Goal: Task Accomplishment & Management: Use online tool/utility

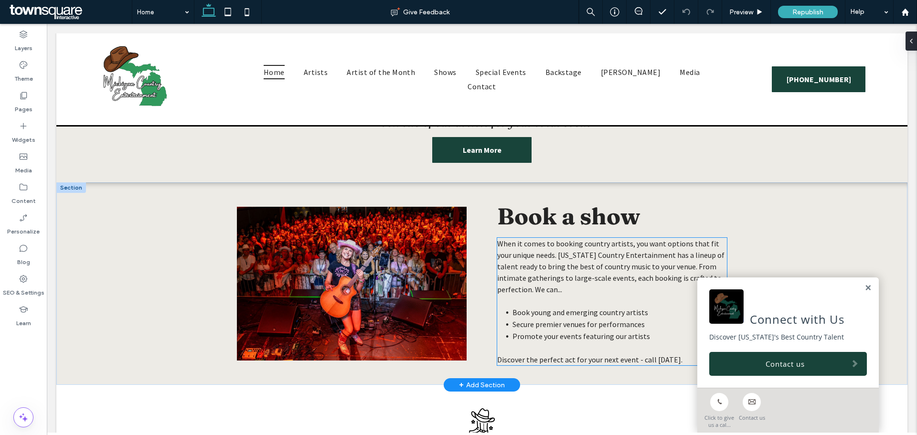
scroll to position [1262, 0]
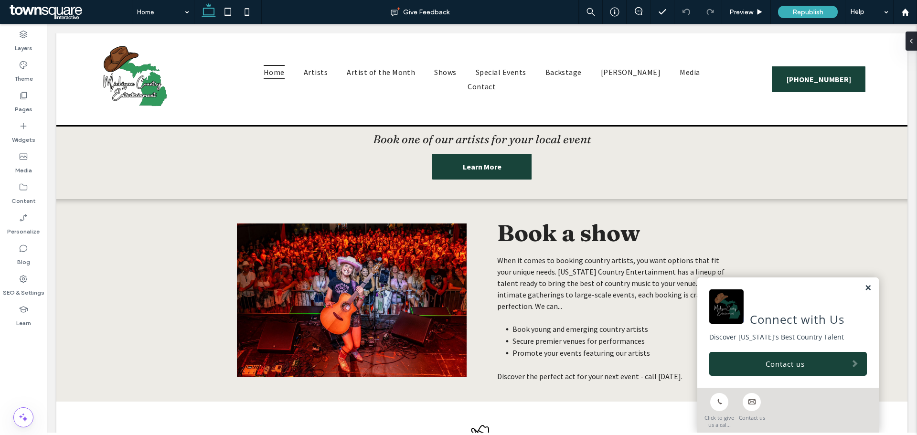
click at [865, 290] on link at bounding box center [868, 288] width 7 height 8
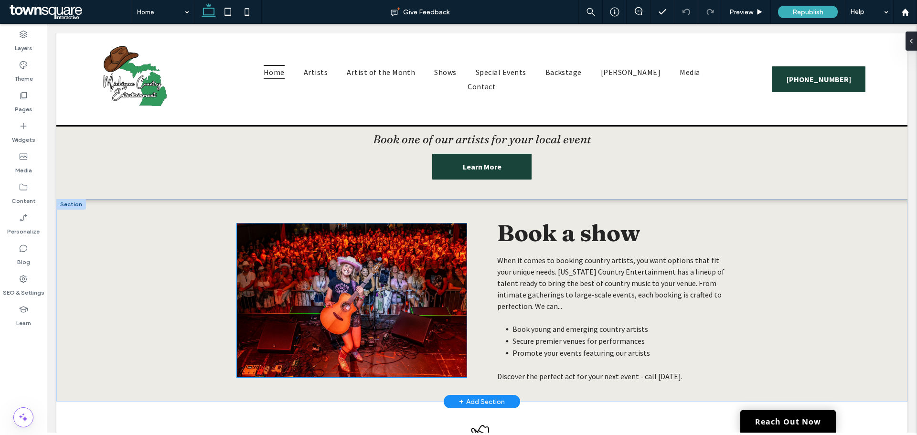
click at [303, 269] on img at bounding box center [352, 301] width 230 height 154
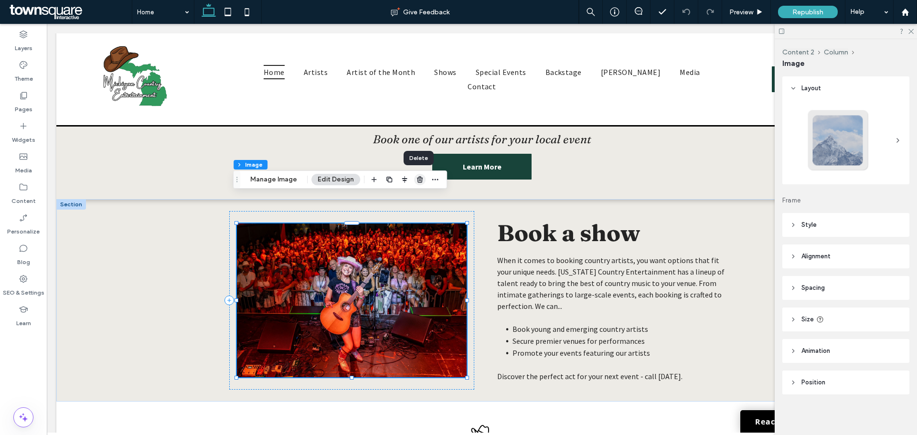
click at [418, 178] on use "button" at bounding box center [420, 179] width 6 height 6
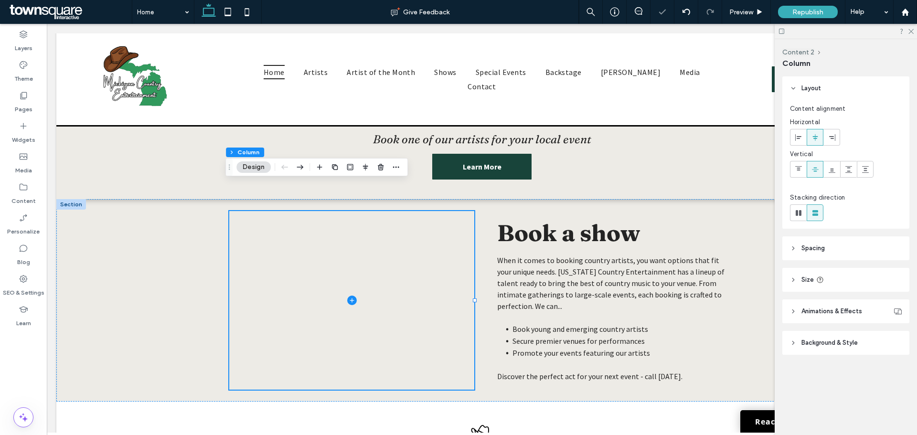
click at [910, 34] on div at bounding box center [846, 31] width 142 height 15
click at [381, 166] on icon "button" at bounding box center [381, 167] width 8 height 8
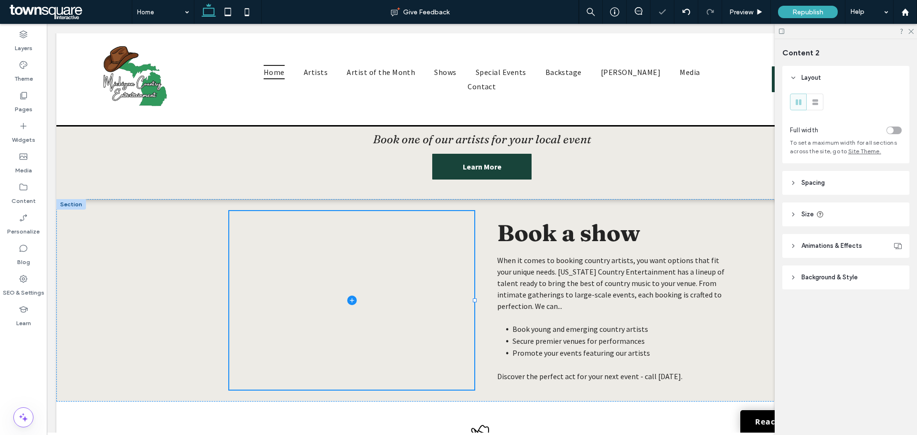
type input "***"
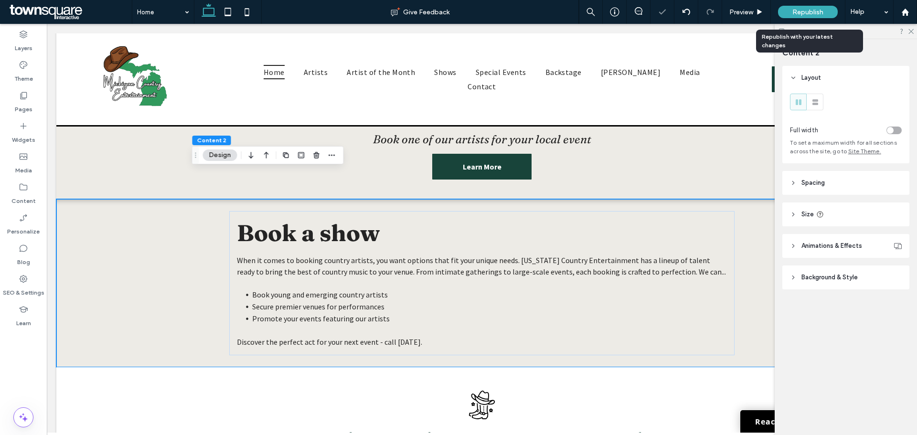
click at [809, 10] on span "Republish" at bounding box center [808, 12] width 31 height 8
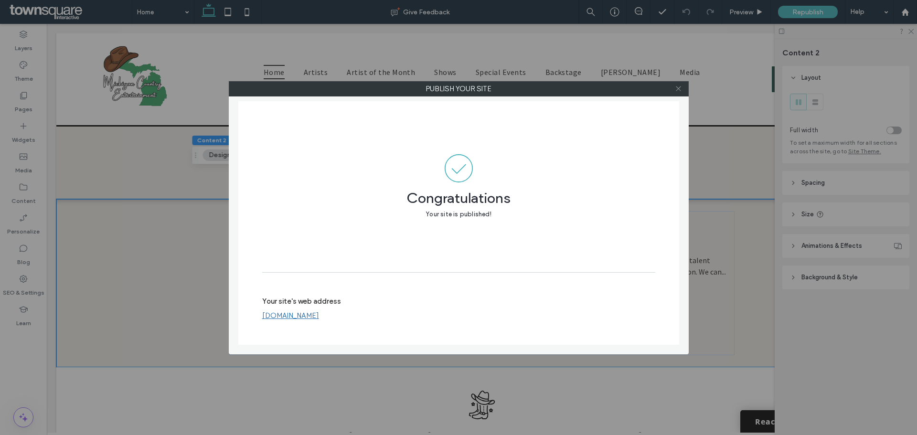
click at [681, 90] on icon at bounding box center [678, 88] width 7 height 7
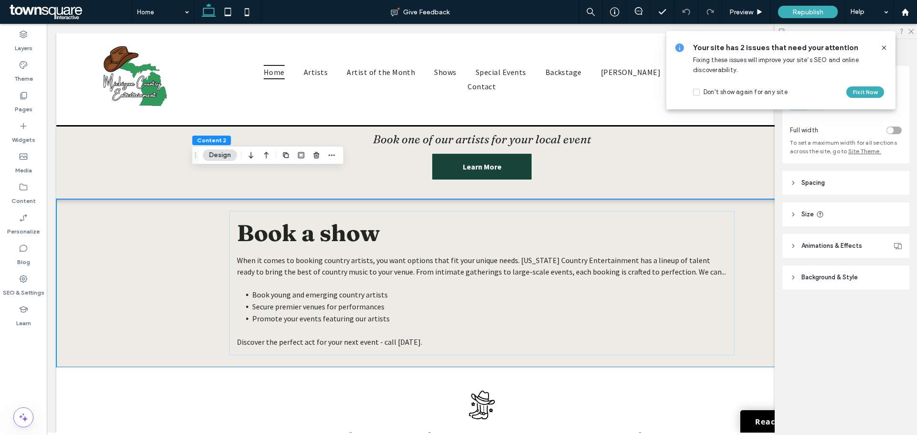
click at [911, 29] on icon at bounding box center [911, 31] width 6 height 6
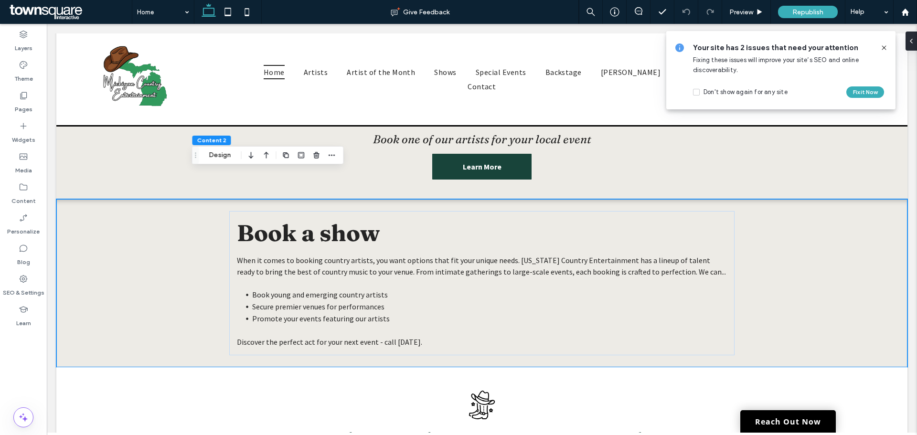
click at [889, 45] on div "Your site has 2 issues that need your attention Fixing these issues will improv…" at bounding box center [780, 70] width 229 height 78
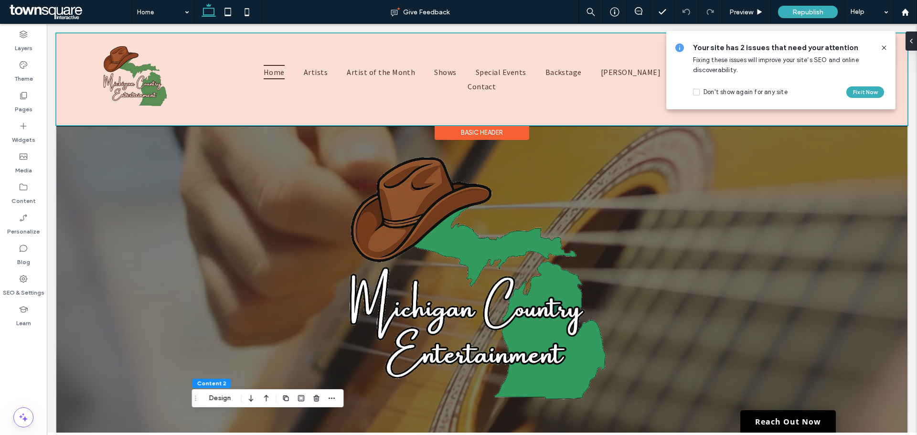
scroll to position [0, 0]
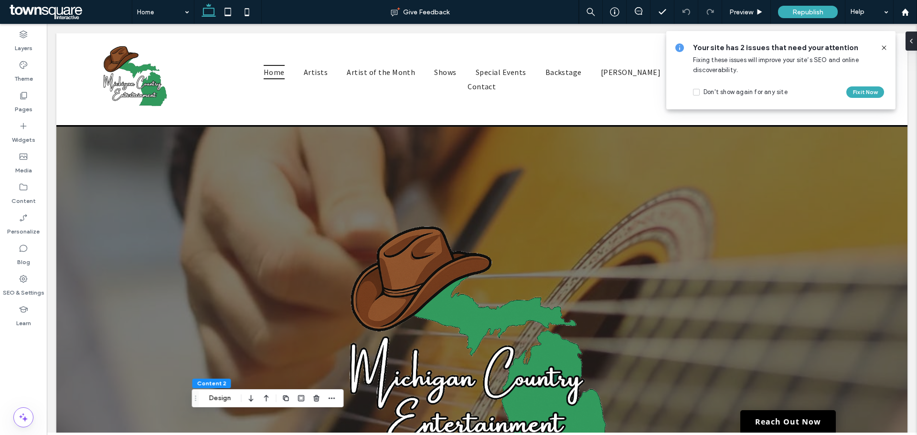
drag, startPoint x: 886, startPoint y: 48, endPoint x: 839, endPoint y: 24, distance: 52.8
click at [886, 48] on icon at bounding box center [884, 48] width 8 height 8
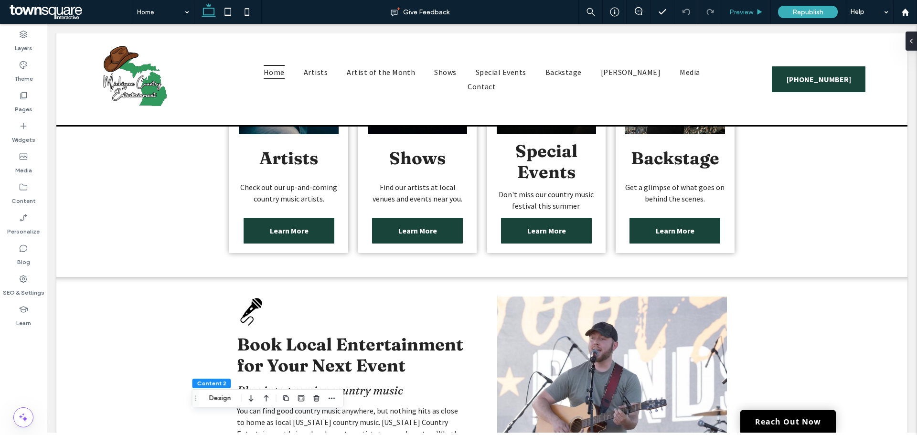
scroll to position [606, 0]
